Goal: Transaction & Acquisition: Book appointment/travel/reservation

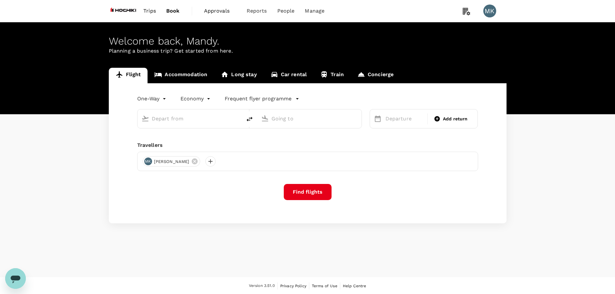
type input "roundtrip"
type input "Singapore Changi (SIN)"
type input "Kuala Lumpur Intl ([GEOGRAPHIC_DATA])"
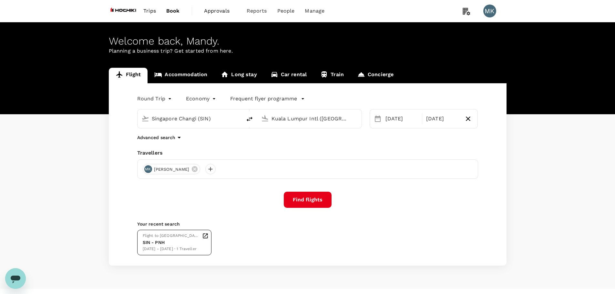
click at [179, 247] on div "[DATE] - [DATE] · 1 Traveller" at bounding box center [171, 249] width 57 height 6
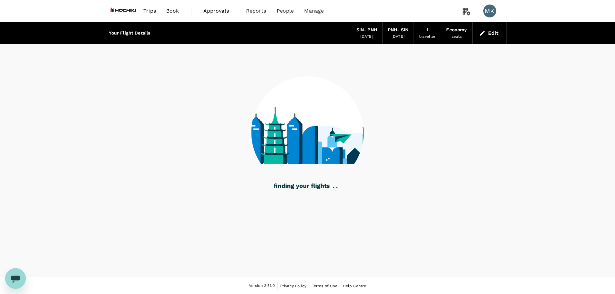
click at [363, 34] on div "[DATE]" at bounding box center [366, 37] width 13 height 6
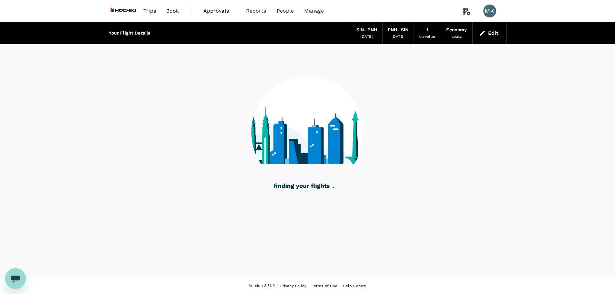
click at [491, 33] on button "Edit" at bounding box center [489, 33] width 23 height 10
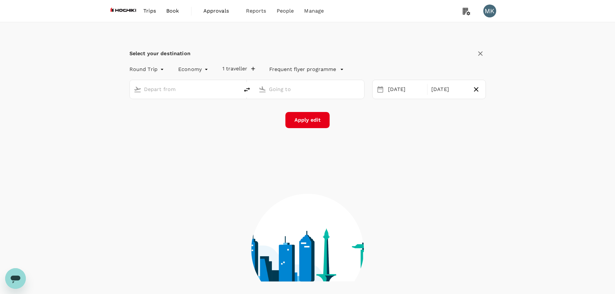
type input "Singapore Changi (SIN)"
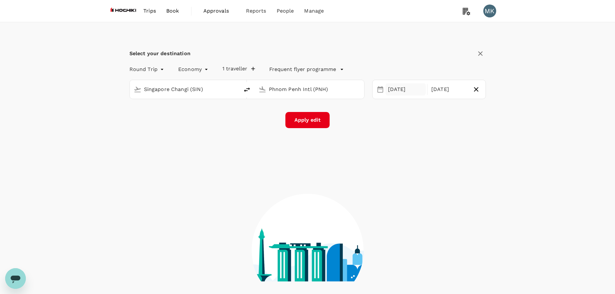
click at [401, 90] on div "06 Oct" at bounding box center [406, 89] width 41 height 13
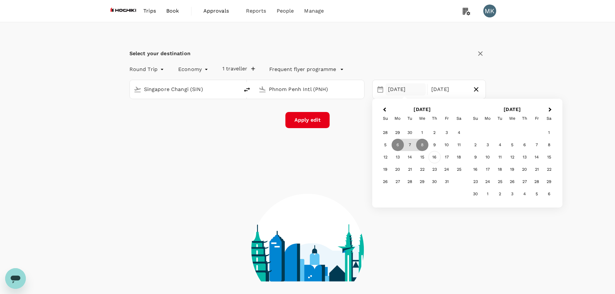
click at [437, 158] on div "16" at bounding box center [434, 157] width 12 height 12
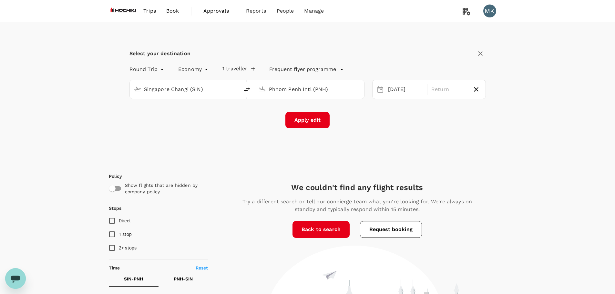
click at [384, 86] on div "Selected date: Thursday, October 16th, 2025 16 Oct" at bounding box center [405, 89] width 43 height 13
click at [388, 88] on div "16 Oct" at bounding box center [406, 89] width 41 height 13
click at [385, 110] on span "Previous Month" at bounding box center [385, 109] width 0 height 7
click at [433, 159] on div "18" at bounding box center [434, 157] width 12 height 12
click at [387, 170] on div "21" at bounding box center [385, 170] width 12 height 12
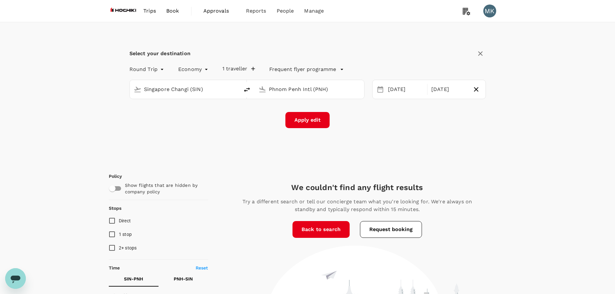
click at [314, 82] on div "Phnom Penh Intl (PNH)" at bounding box center [313, 88] width 94 height 13
click at [310, 87] on input "Phnom Penh Intl (PNH)" at bounding box center [310, 89] width 82 height 10
click at [305, 113] on p "Kuala Lumpur Intl" at bounding box center [320, 114] width 114 height 6
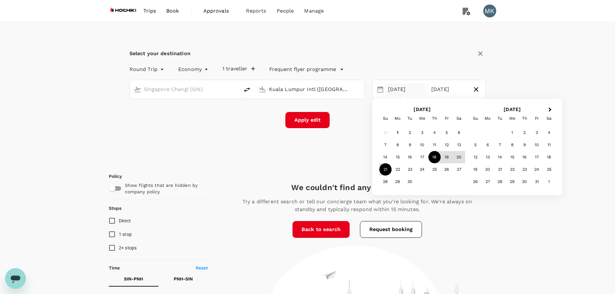
type input "Kuala Lumpur Intl ([GEOGRAPHIC_DATA])"
click at [306, 120] on button "Apply edit" at bounding box center [307, 120] width 44 height 16
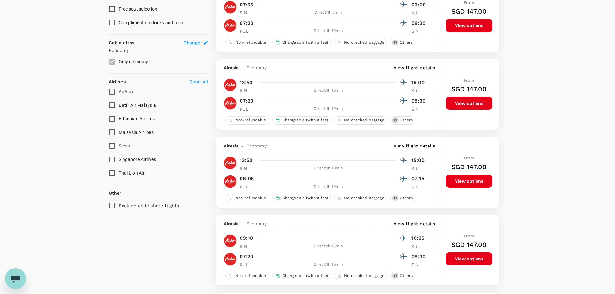
scroll to position [323, 0]
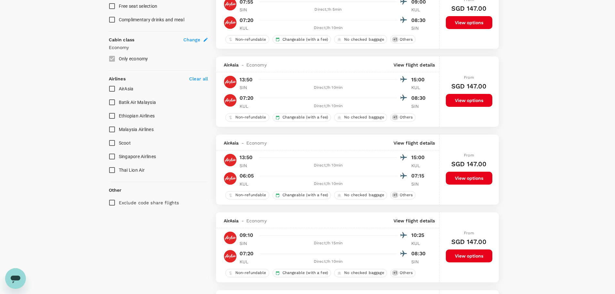
click at [126, 155] on span "Singapore Airlines" at bounding box center [137, 156] width 37 height 5
click at [119, 155] on input "Singapore Airlines" at bounding box center [112, 157] width 14 height 14
checkbox input "true"
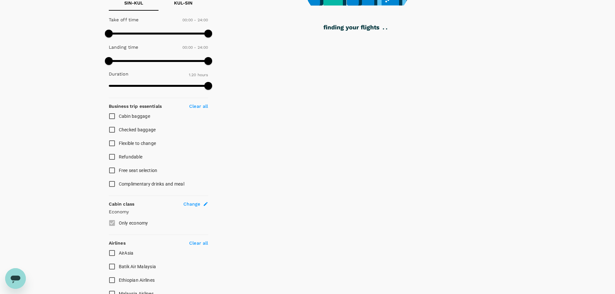
scroll to position [51, 0]
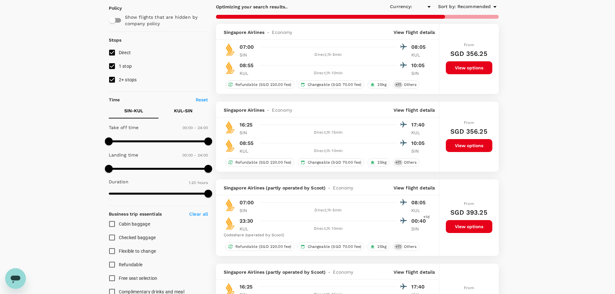
type input "SGD"
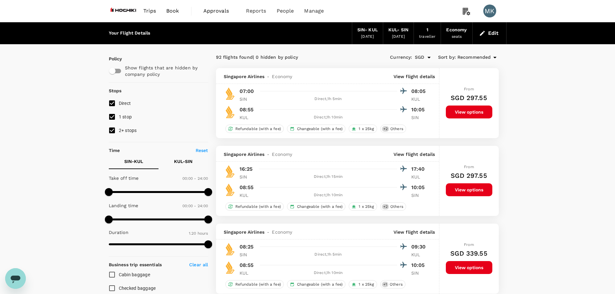
click at [486, 115] on button "View options" at bounding box center [469, 112] width 46 height 13
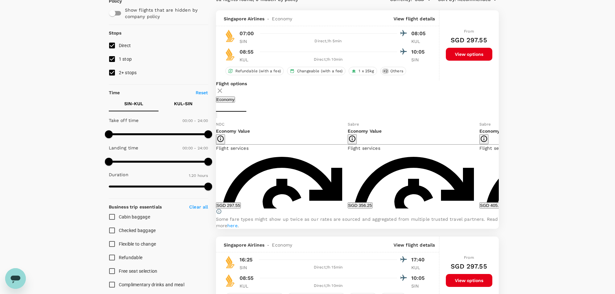
scroll to position [68, 0]
